Goal: Transaction & Acquisition: Purchase product/service

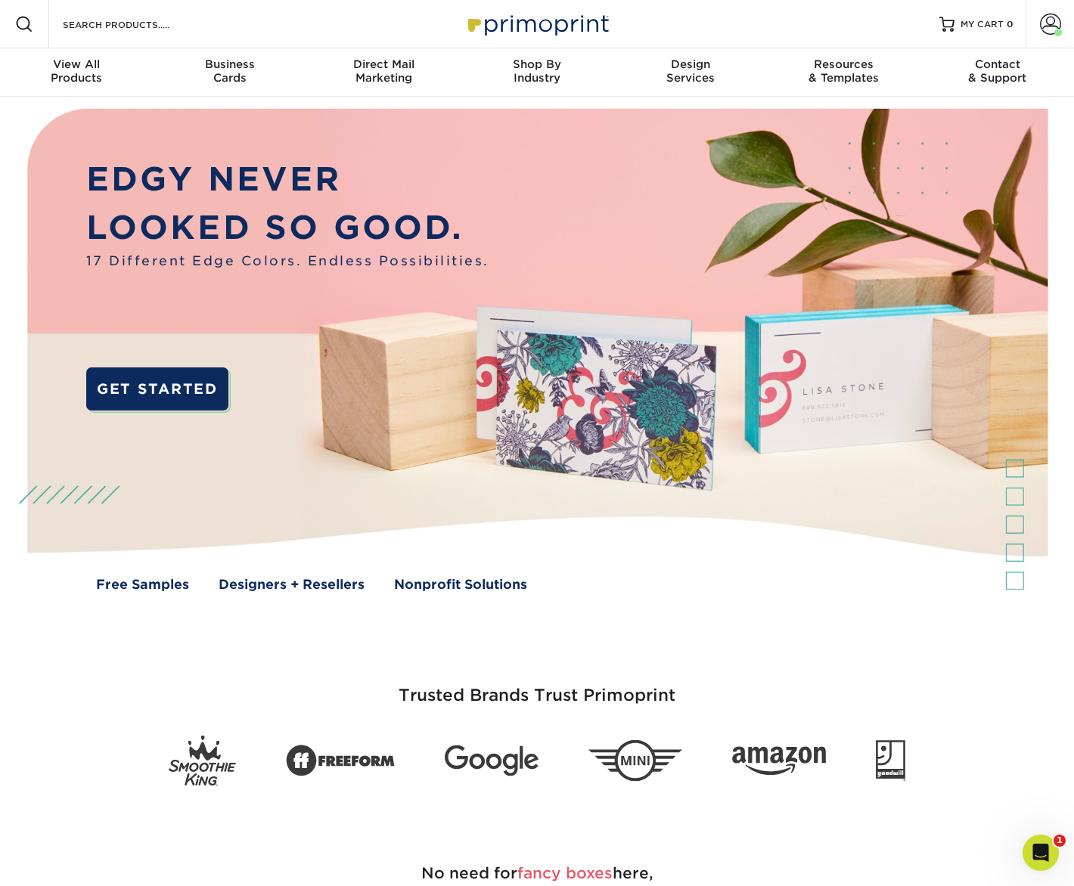
scroll to position [4, 0]
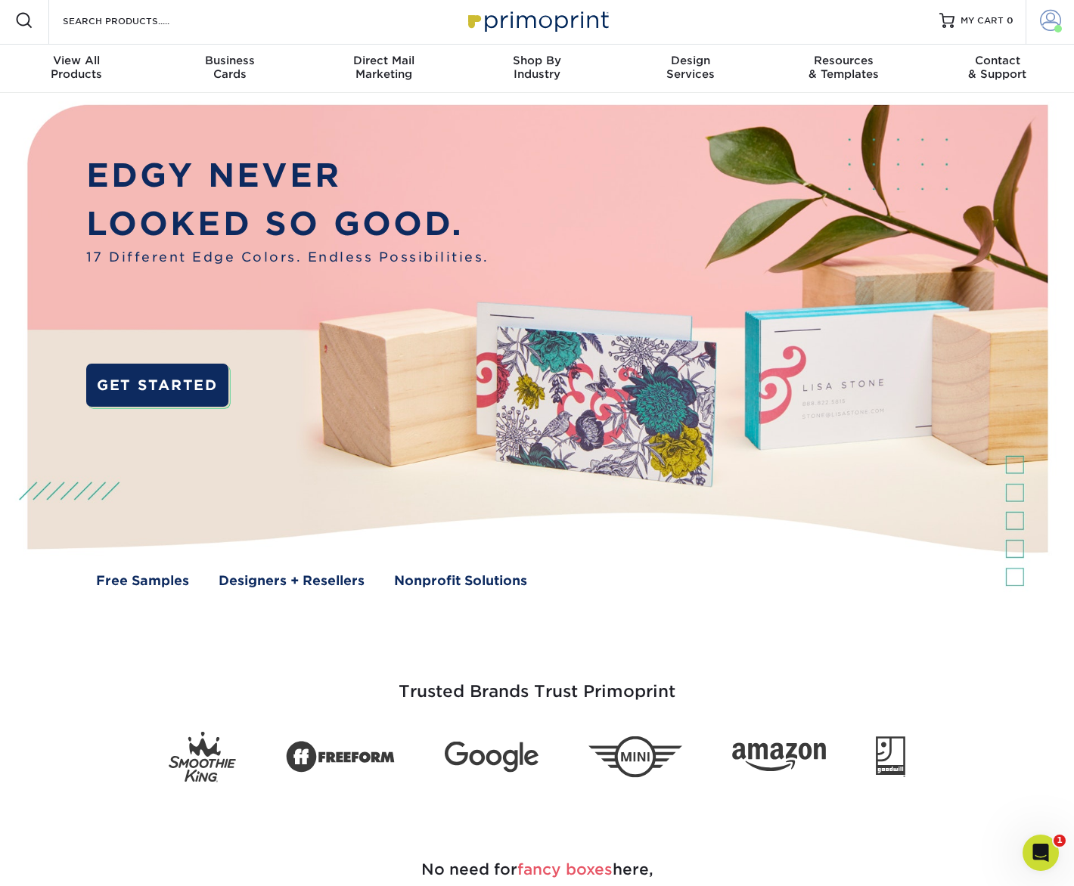
click at [1048, 21] on span at bounding box center [1050, 20] width 21 height 21
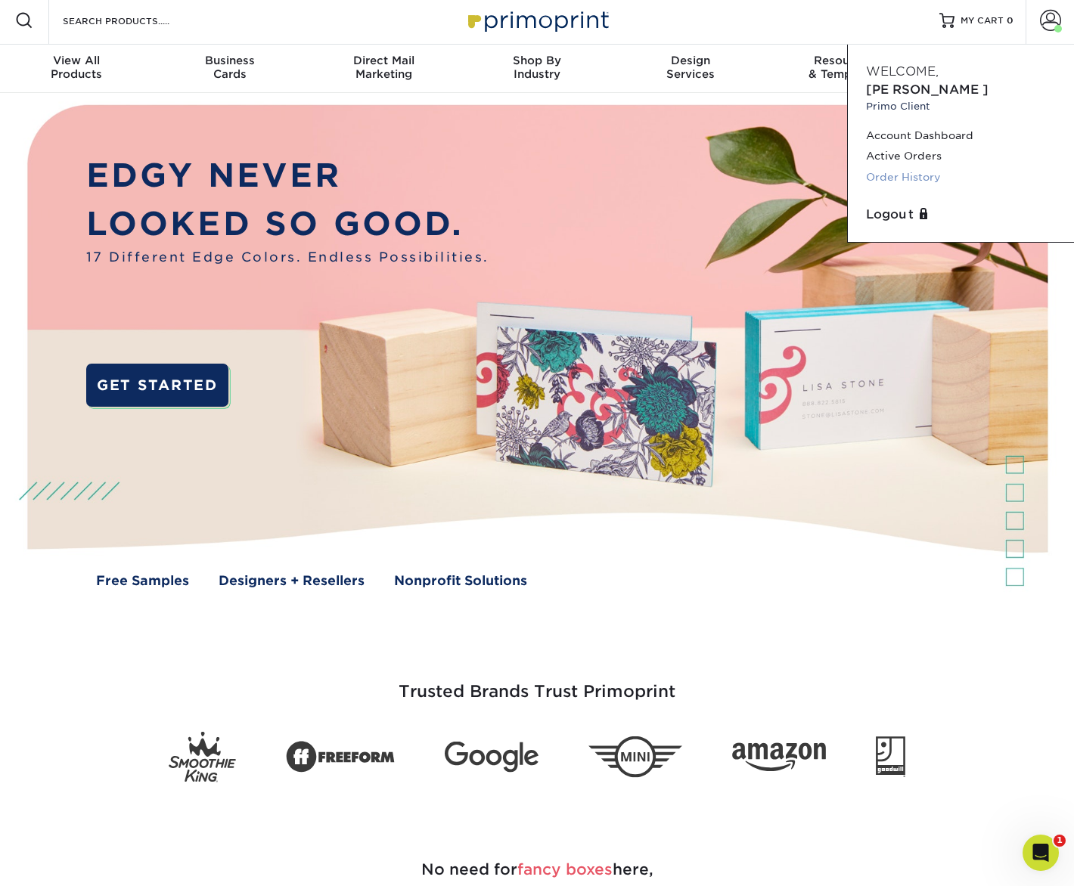
click at [913, 167] on link "Order History" at bounding box center [961, 177] width 190 height 20
click at [912, 167] on link "Order History" at bounding box center [961, 177] width 190 height 20
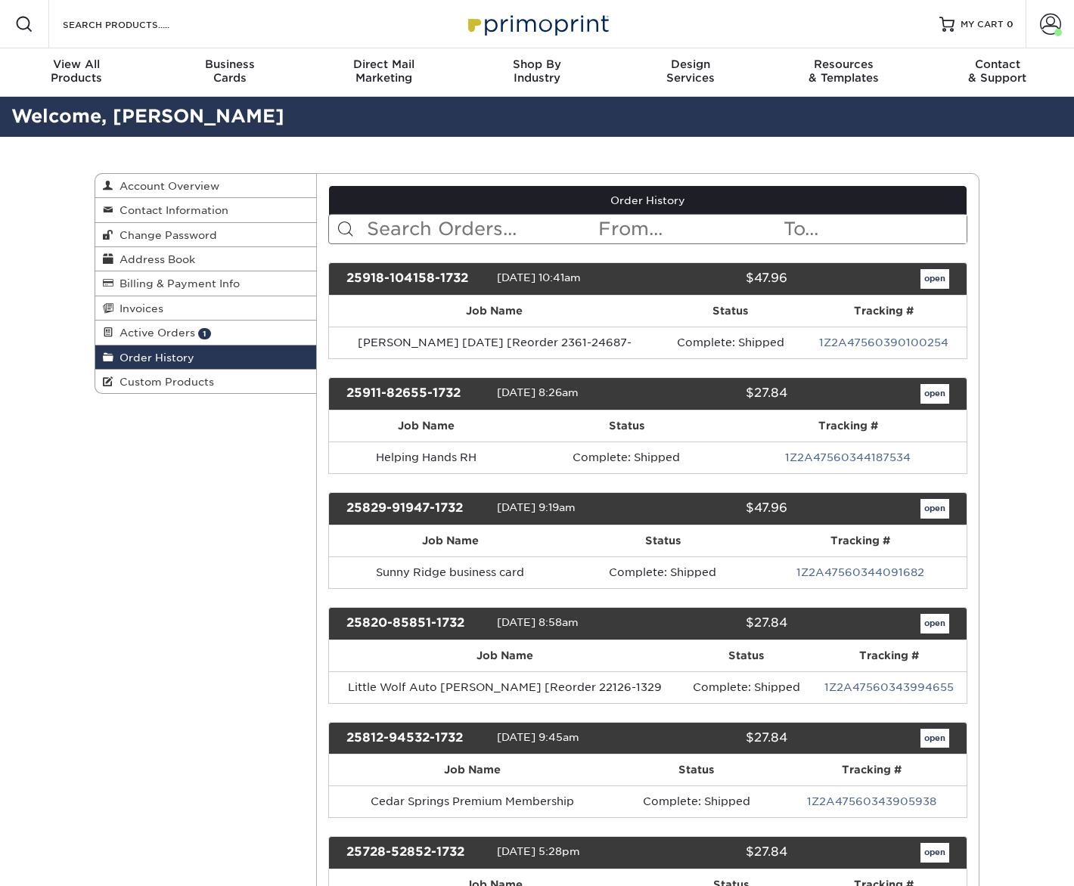
click at [442, 228] on input "text" at bounding box center [481, 229] width 232 height 29
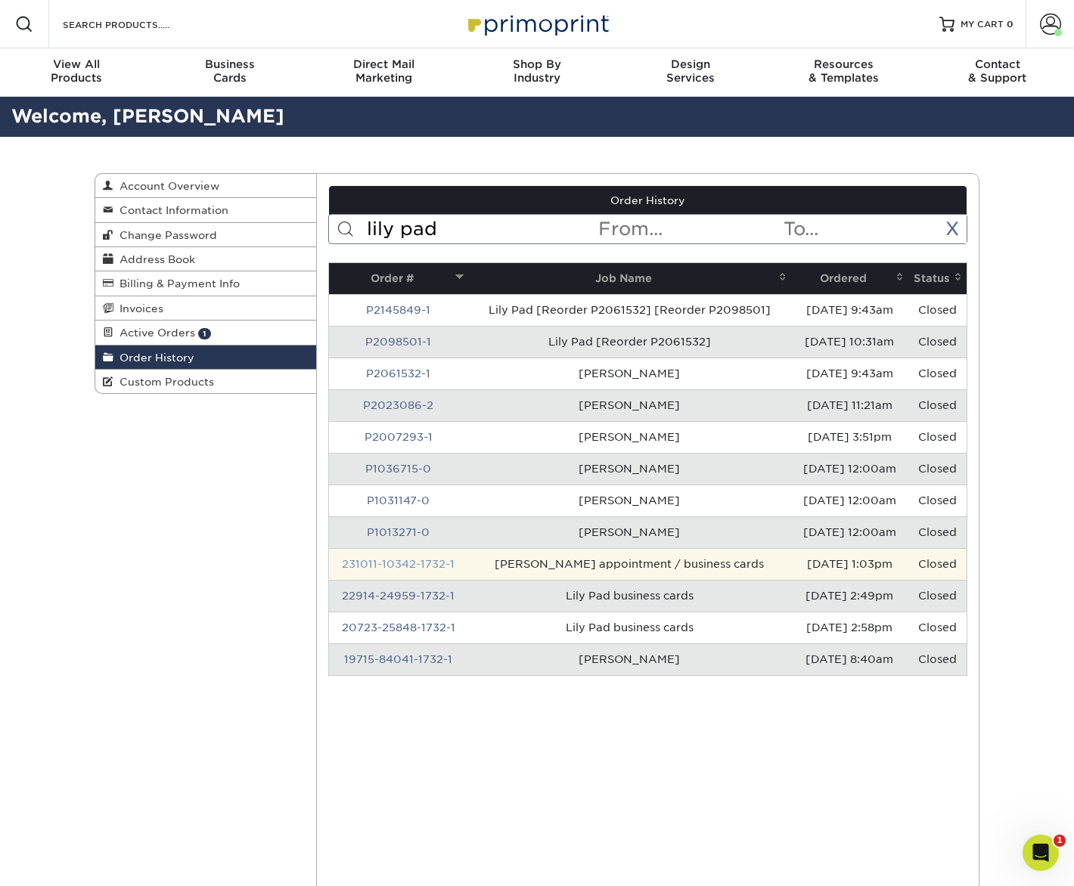
type input "lily pad"
click at [390, 566] on link "231011-10342-1732-1" at bounding box center [398, 564] width 113 height 12
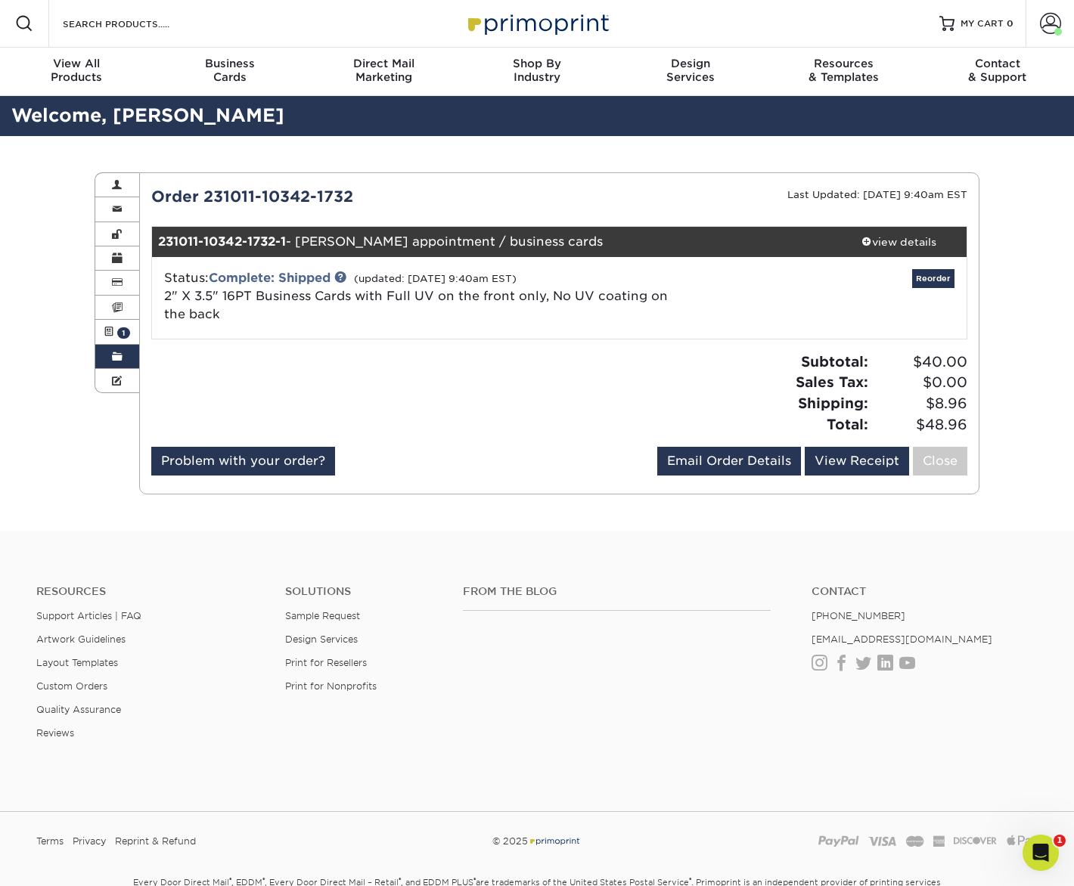
scroll to position [2, 0]
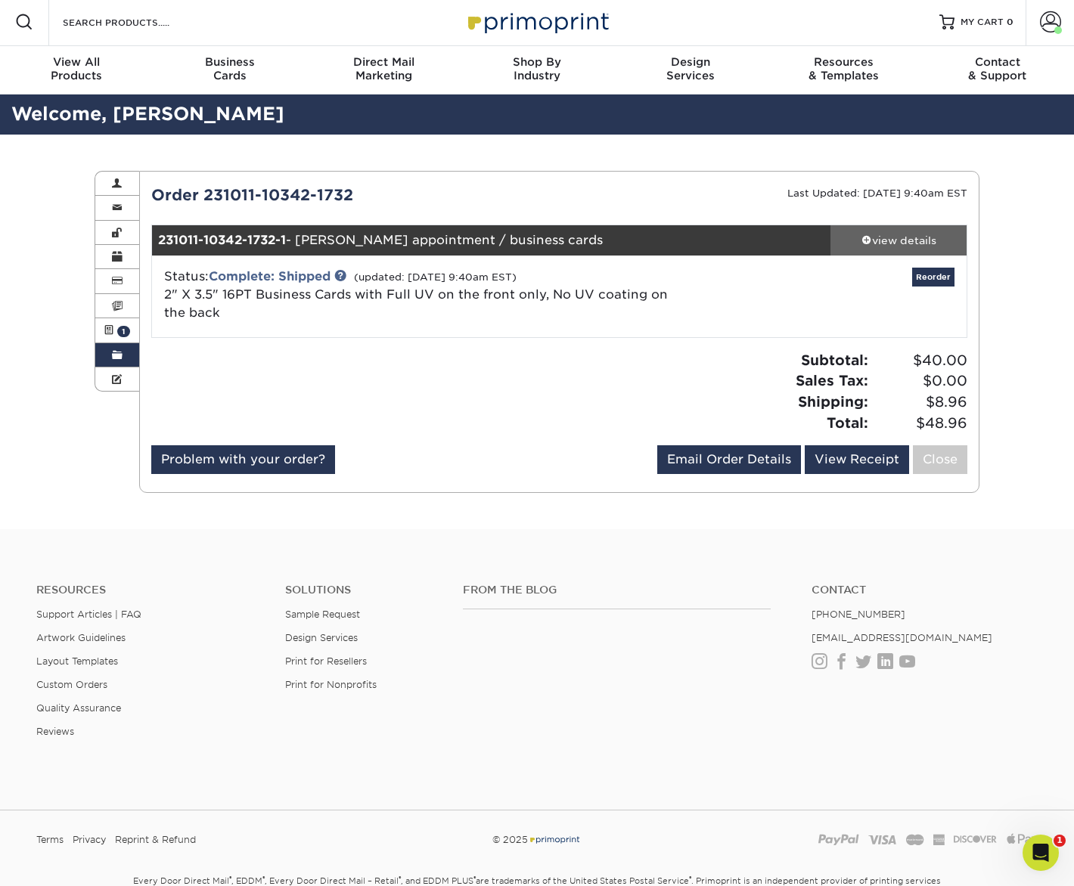
click at [896, 243] on div "view details" at bounding box center [898, 240] width 136 height 15
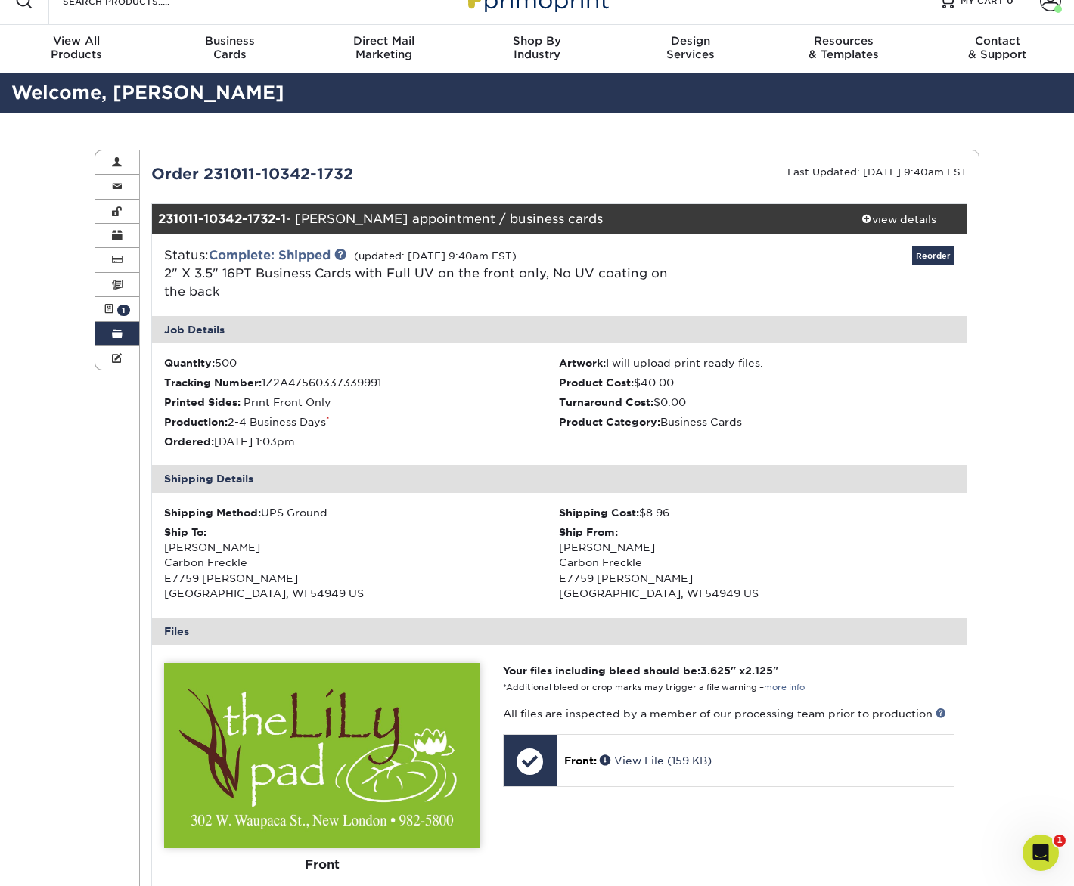
scroll to position [0, 0]
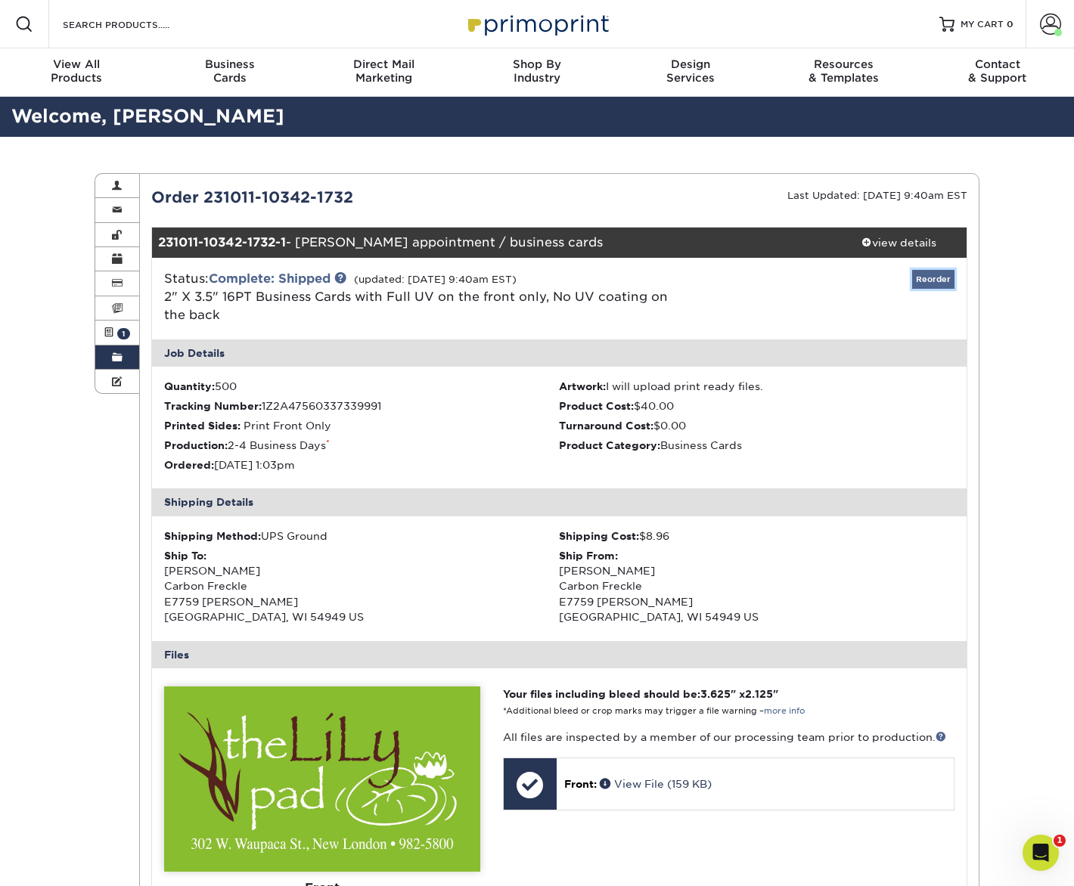
click at [943, 281] on link "Reorder" at bounding box center [933, 279] width 42 height 19
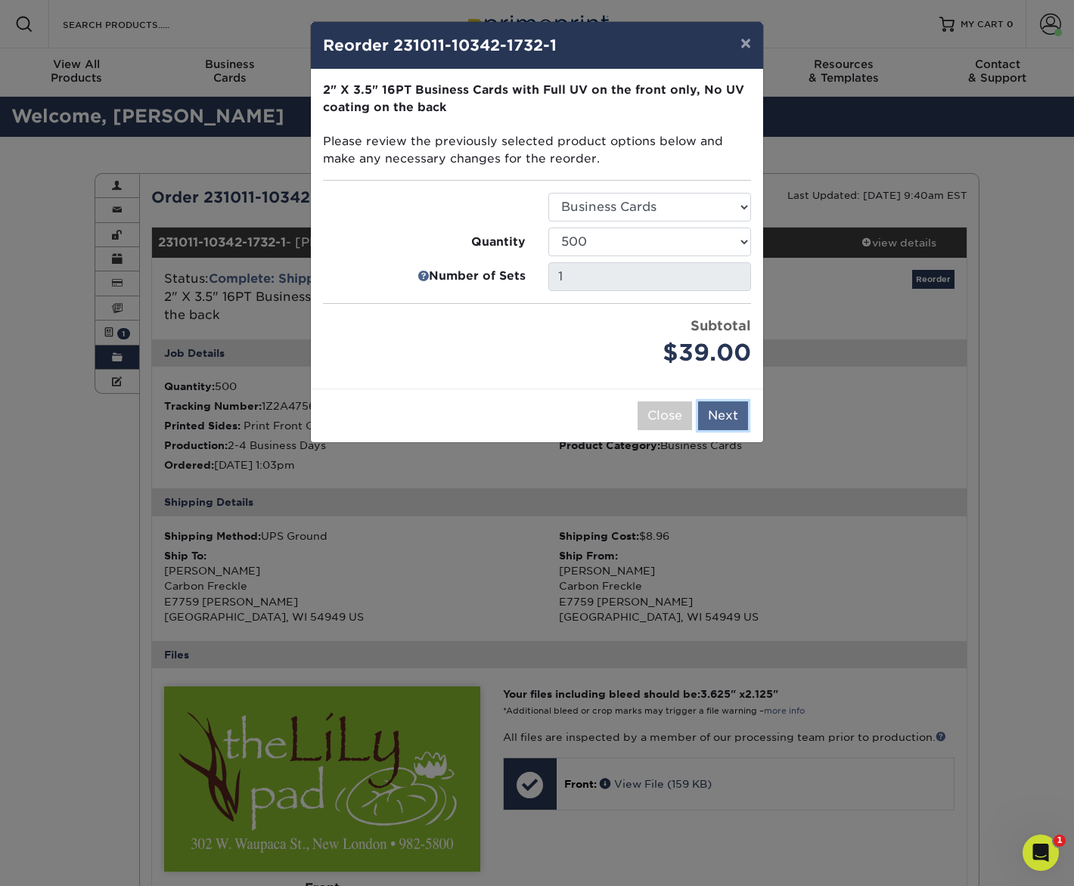
click at [718, 416] on button "Next" at bounding box center [723, 416] width 50 height 29
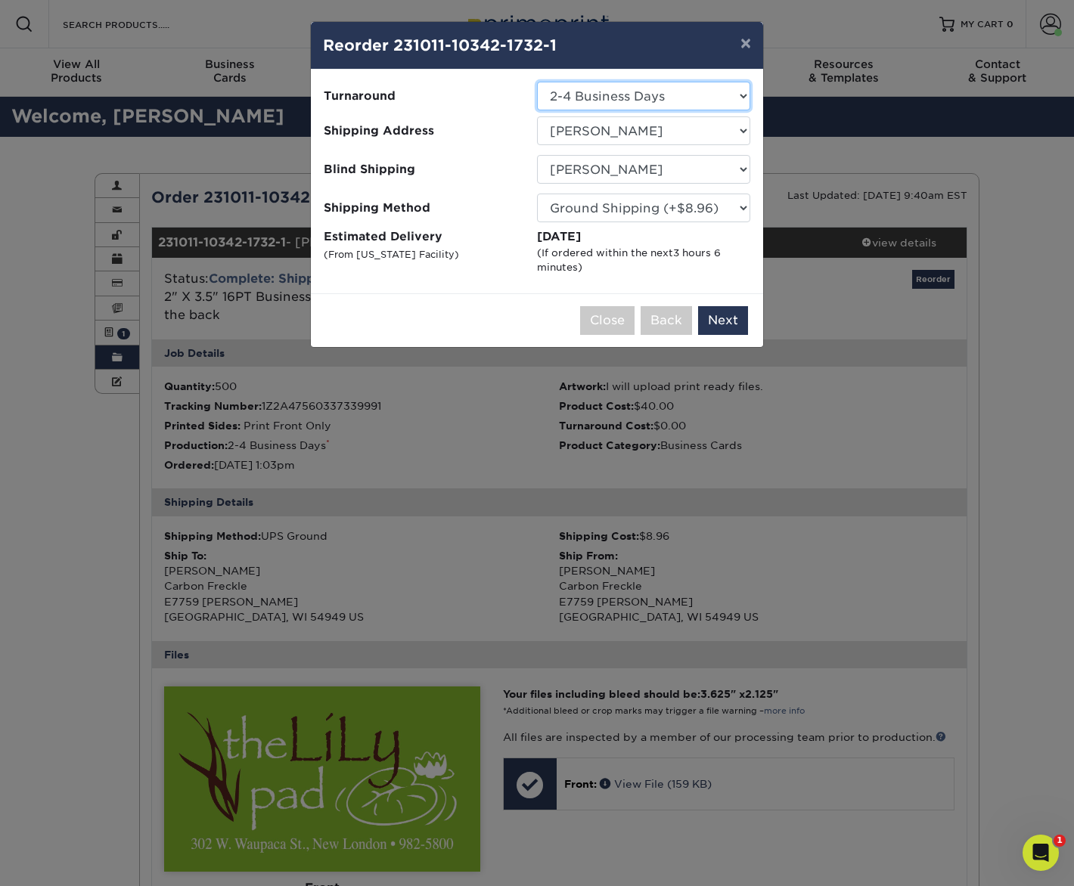
click at [620, 93] on select "Select One 2-4 Business Days 2 Day Next Business Day" at bounding box center [643, 96] width 213 height 29
select select "18ed6976-6038-487a-8890-467225f4031a"
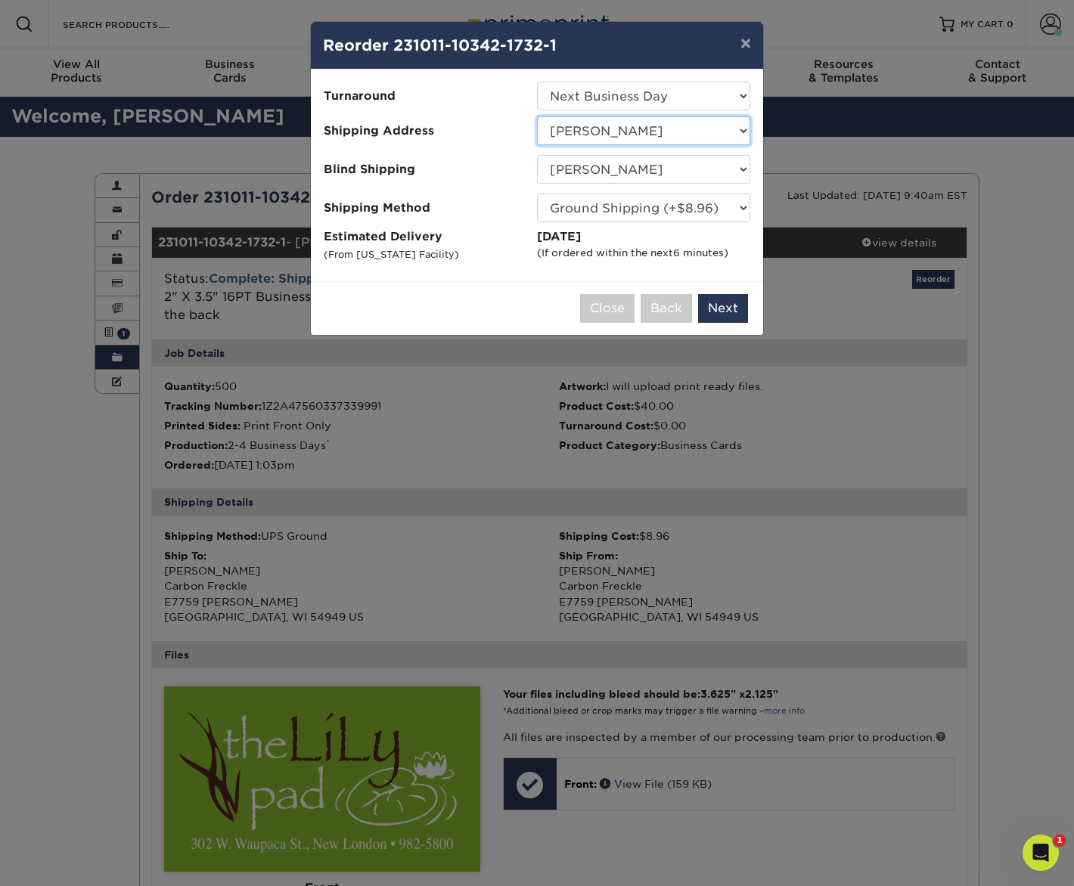
click at [602, 135] on select "Select One Bluestem Ecological Services Carbon Freckle - Nicolai Road Cindy Muc…" at bounding box center [643, 130] width 213 height 29
select select "180413"
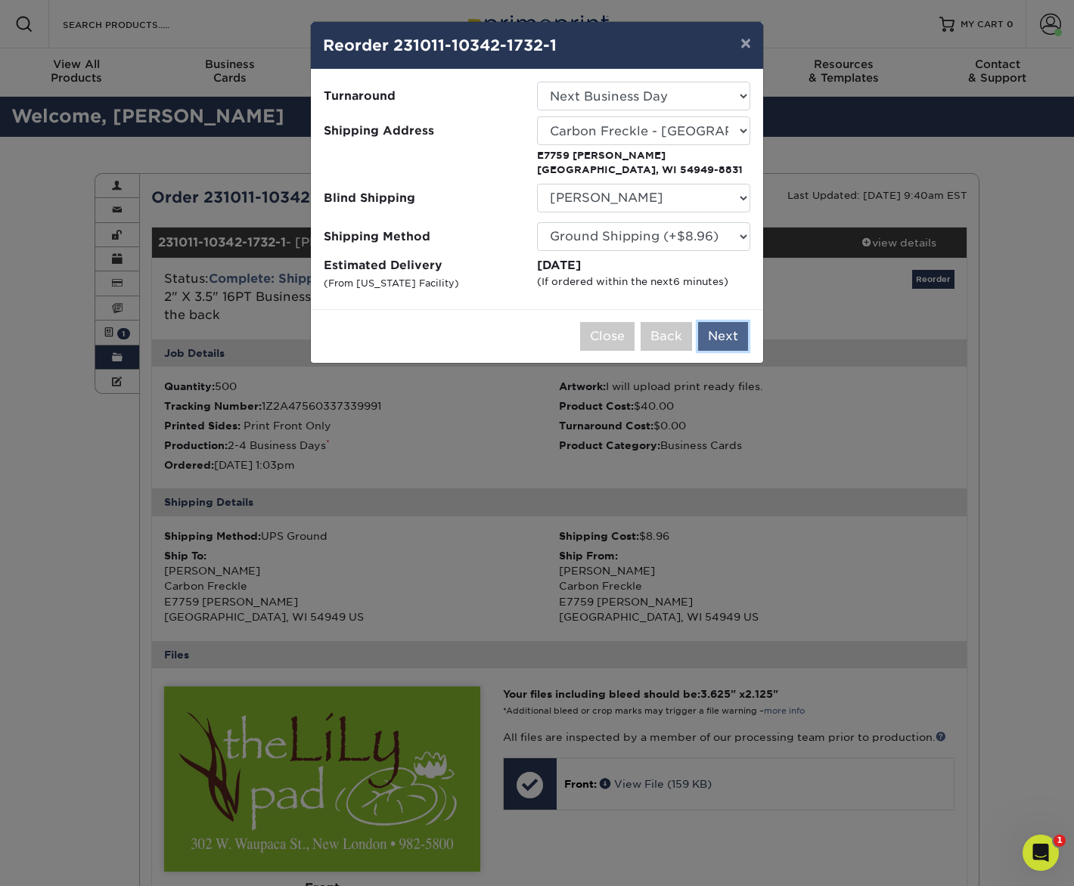
click at [726, 332] on button "Next" at bounding box center [723, 336] width 50 height 29
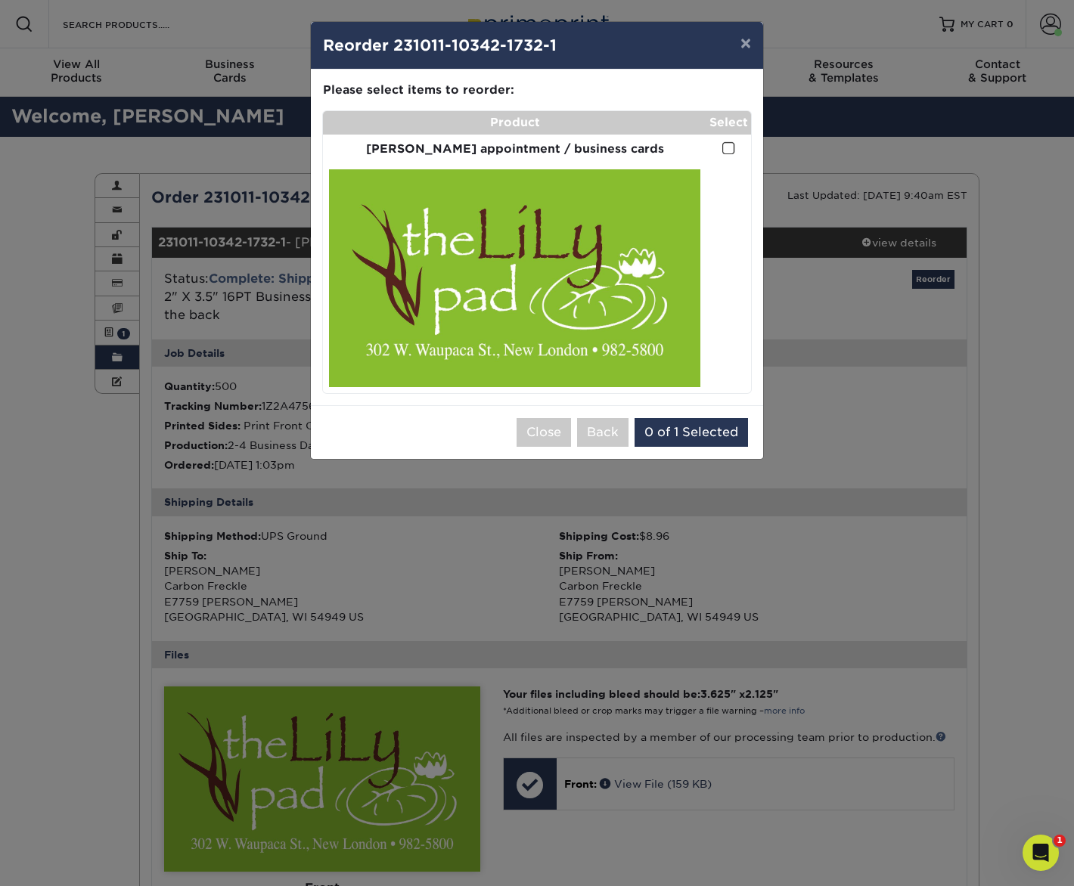
click at [728, 145] on span at bounding box center [728, 148] width 13 height 14
click at [0, 0] on input "checkbox" at bounding box center [0, 0] width 0 height 0
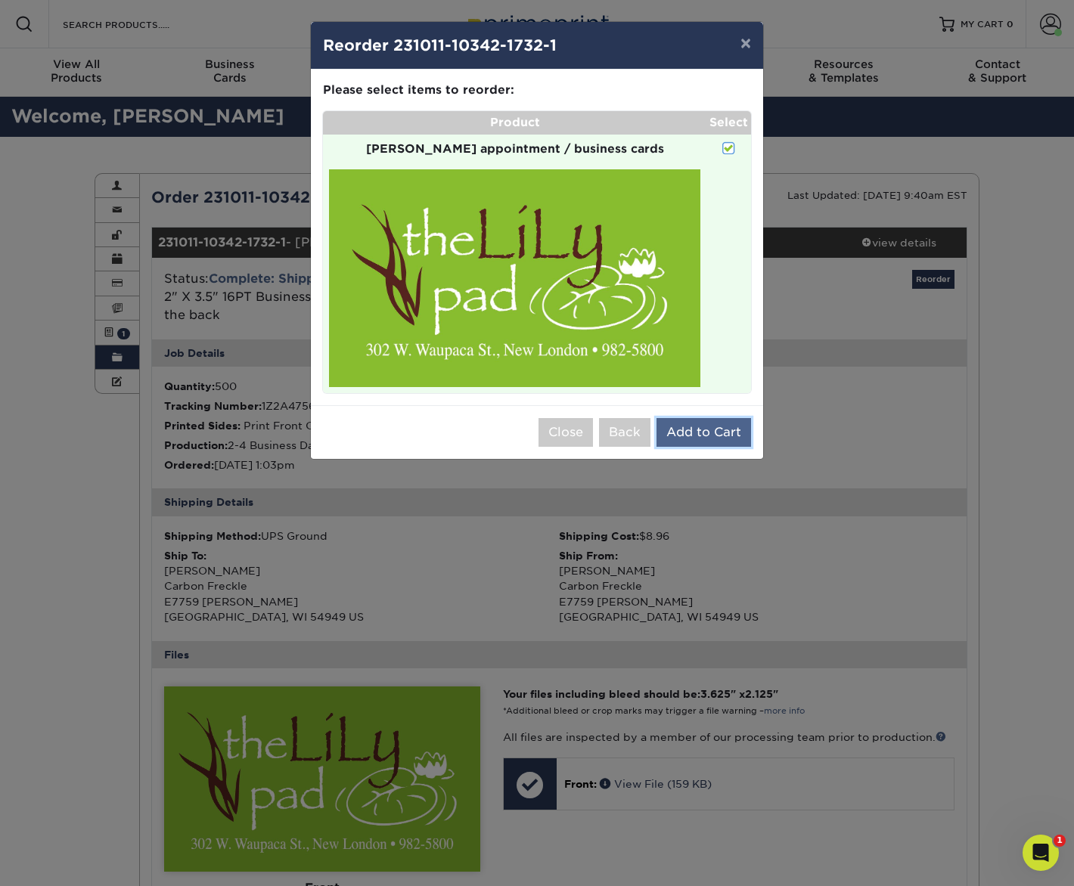
click at [693, 429] on button "Add to Cart" at bounding box center [703, 432] width 95 height 29
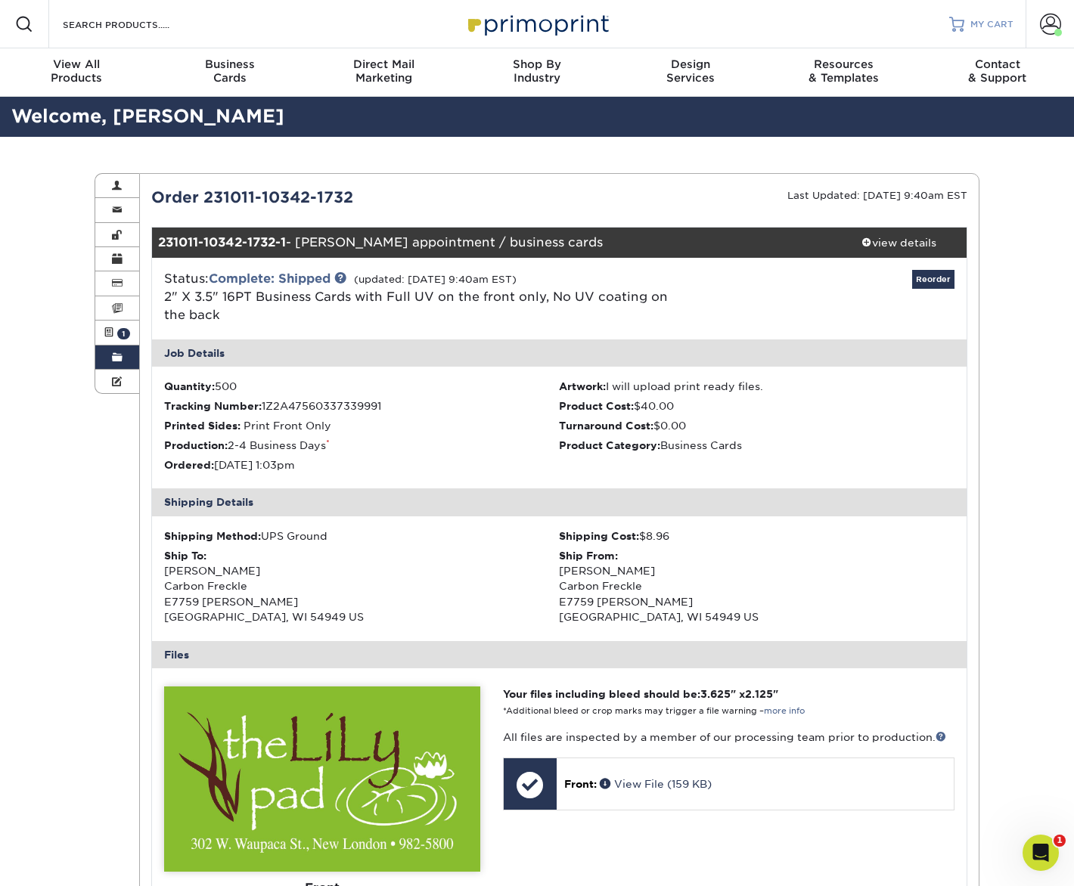
click at [973, 26] on span "MY CART" at bounding box center [991, 24] width 43 height 13
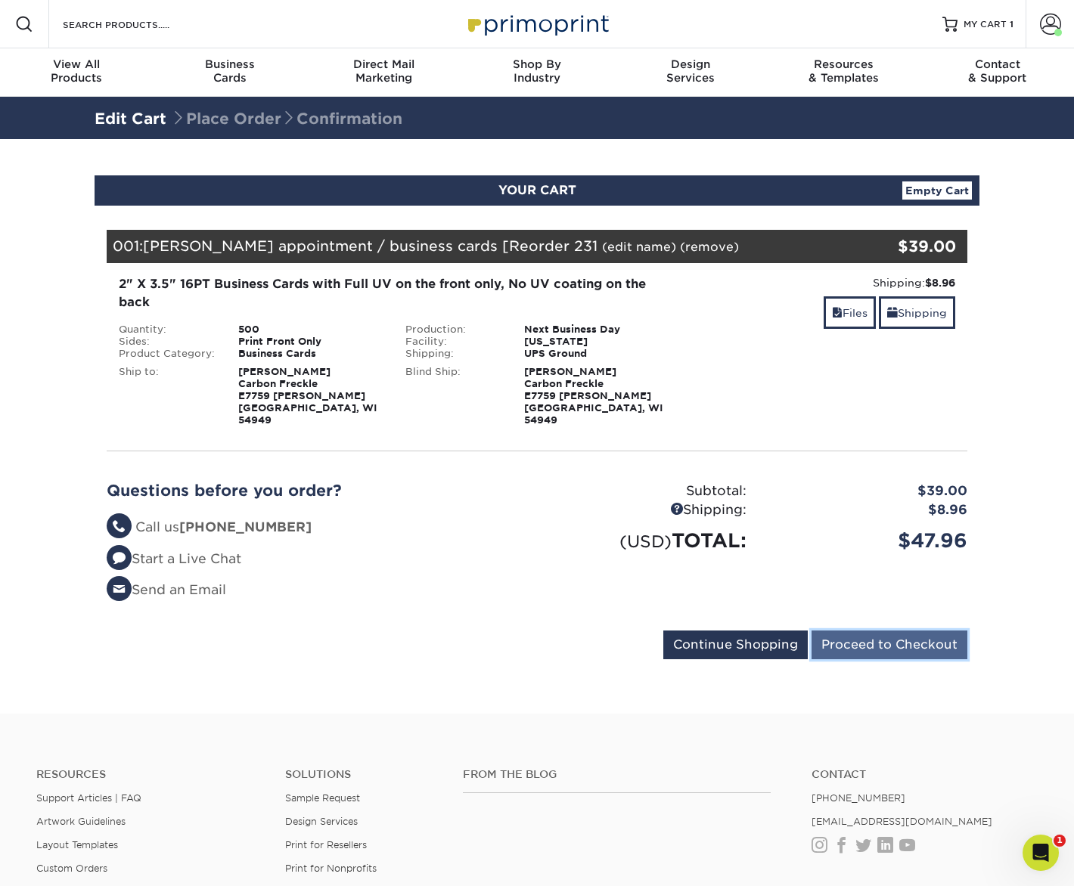
click at [905, 631] on input "Proceed to Checkout" at bounding box center [890, 645] width 156 height 29
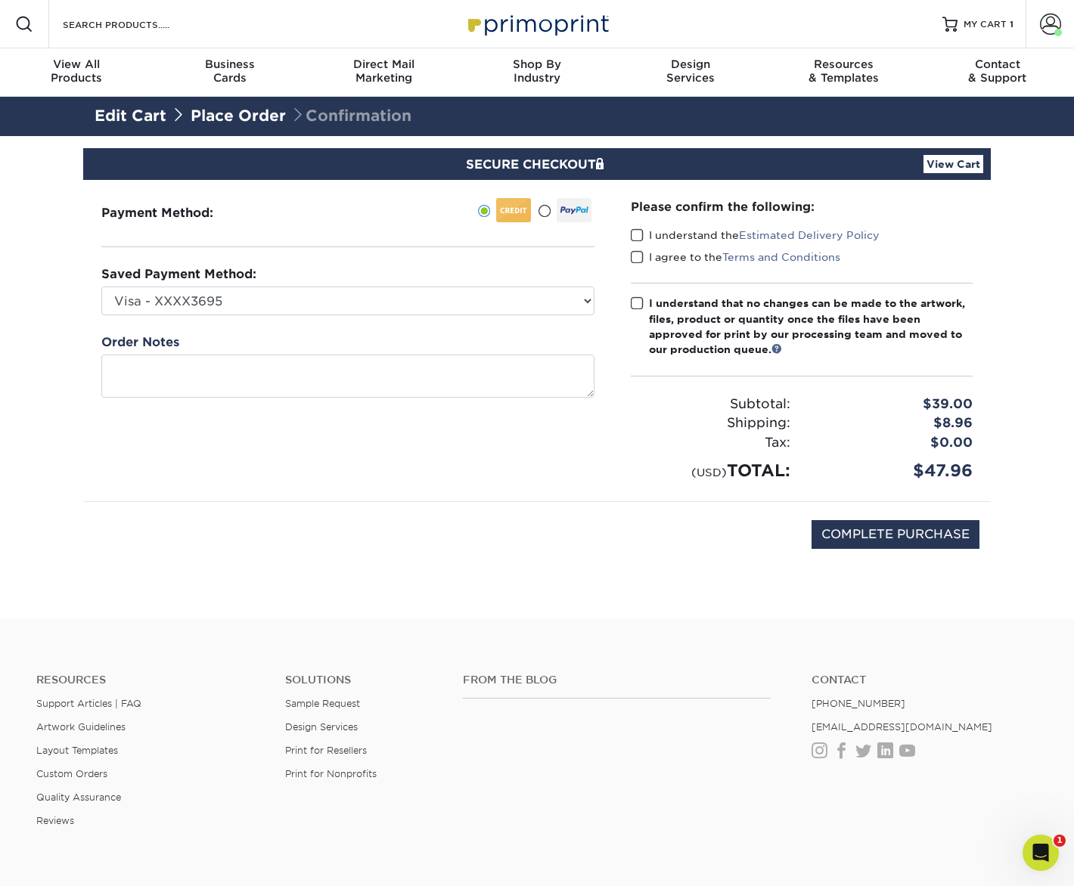
click at [630, 231] on div "Please confirm the following: I understand the Estimated Delivery Policy I agre…" at bounding box center [802, 340] width 378 height 321
click at [635, 233] on span at bounding box center [637, 235] width 13 height 14
click at [0, 0] on input "I understand the Estimated Delivery Policy" at bounding box center [0, 0] width 0 height 0
click at [639, 253] on span at bounding box center [637, 257] width 13 height 14
click at [0, 0] on input "I agree to the Terms and Conditions" at bounding box center [0, 0] width 0 height 0
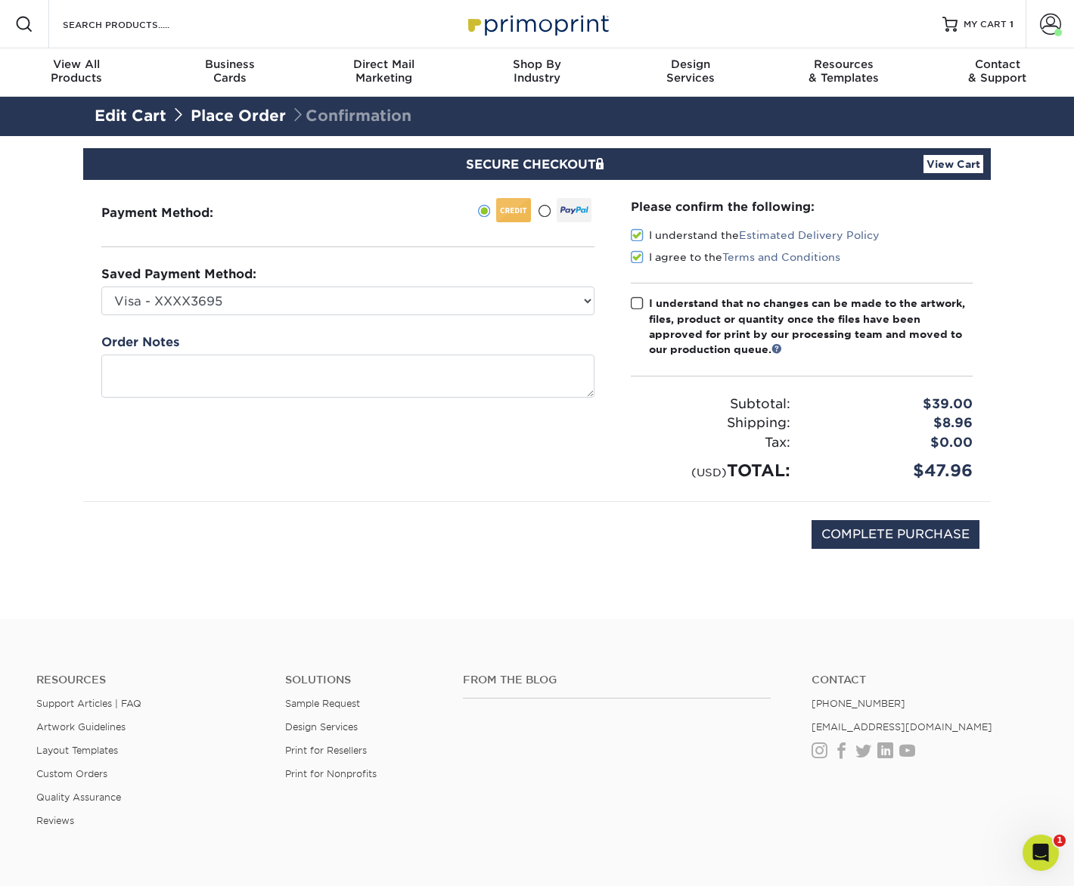
click at [635, 299] on span at bounding box center [637, 303] width 13 height 14
click at [0, 0] on input "I understand that no changes can be made to the artwork, files, product or quan…" at bounding box center [0, 0] width 0 height 0
click at [898, 538] on input "COMPLETE PURCHASE" at bounding box center [896, 534] width 168 height 29
type input "PROCESSING, PLEASE WAIT..."
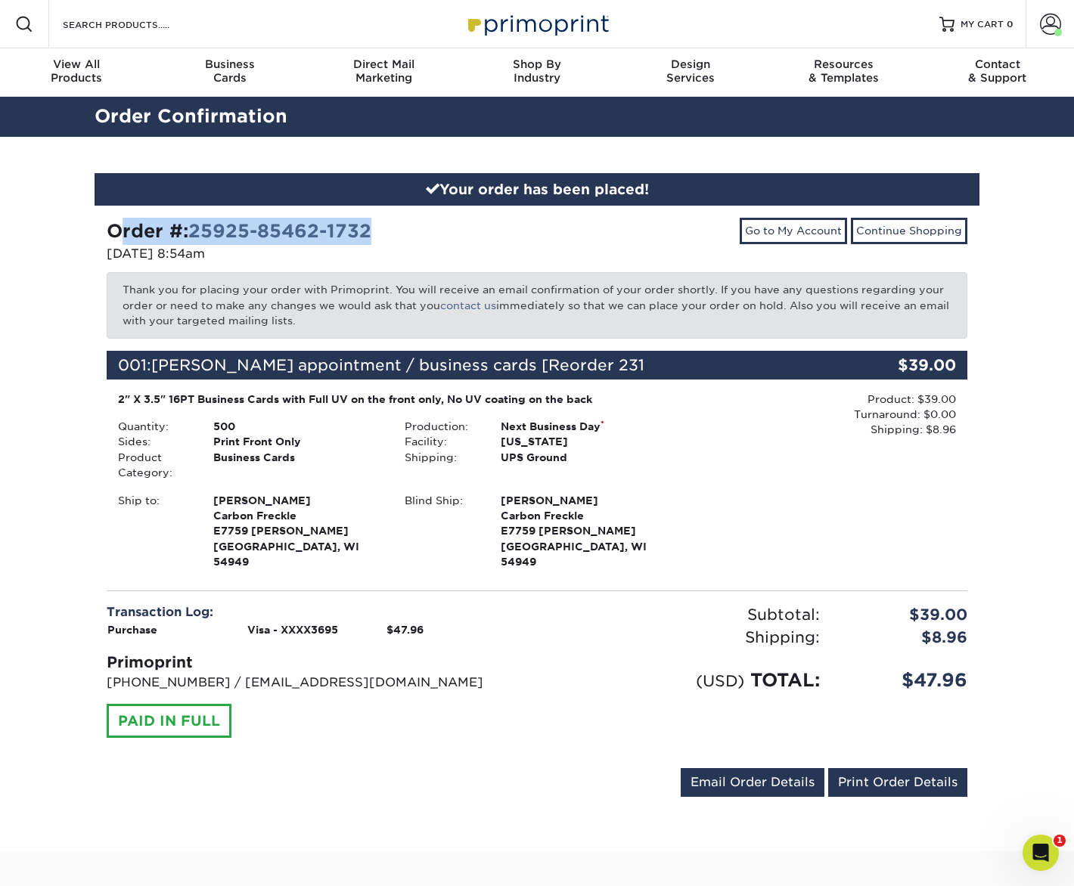
drag, startPoint x: 111, startPoint y: 229, endPoint x: 375, endPoint y: 228, distance: 264.0
click at [375, 228] on div "Order #: 25925-85462-1732" at bounding box center [316, 231] width 419 height 27
copy strong "Order #: 25925-85462-1732"
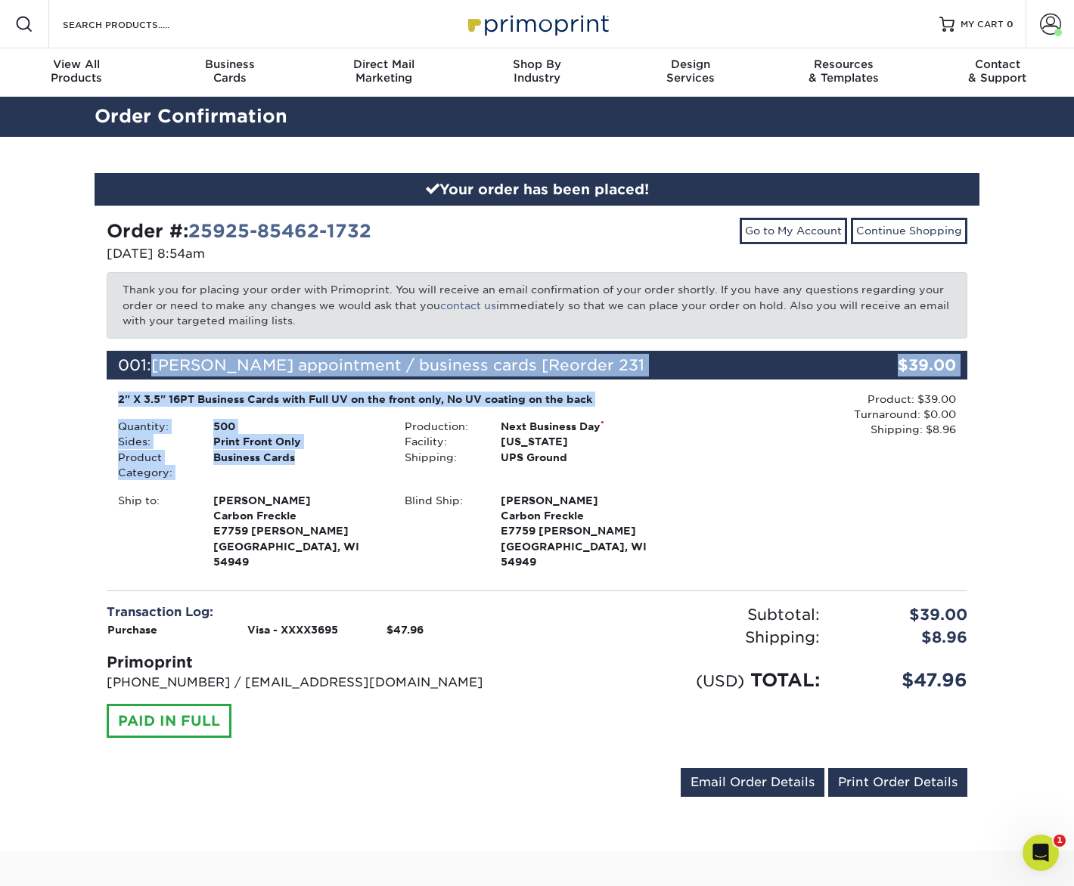
drag, startPoint x: 158, startPoint y: 364, endPoint x: 318, endPoint y: 452, distance: 183.1
click at [319, 454] on div "001: [PERSON_NAME] appointment / business cards [Reorder 231 $39.00 2" X 3.5" 1…" at bounding box center [537, 462] width 838 height 222
copy div "[PERSON_NAME] appointment / business cards [Reorder 231 $39.00 2" X 3.5" 16PT B…"
